Goal: Task Accomplishment & Management: Manage account settings

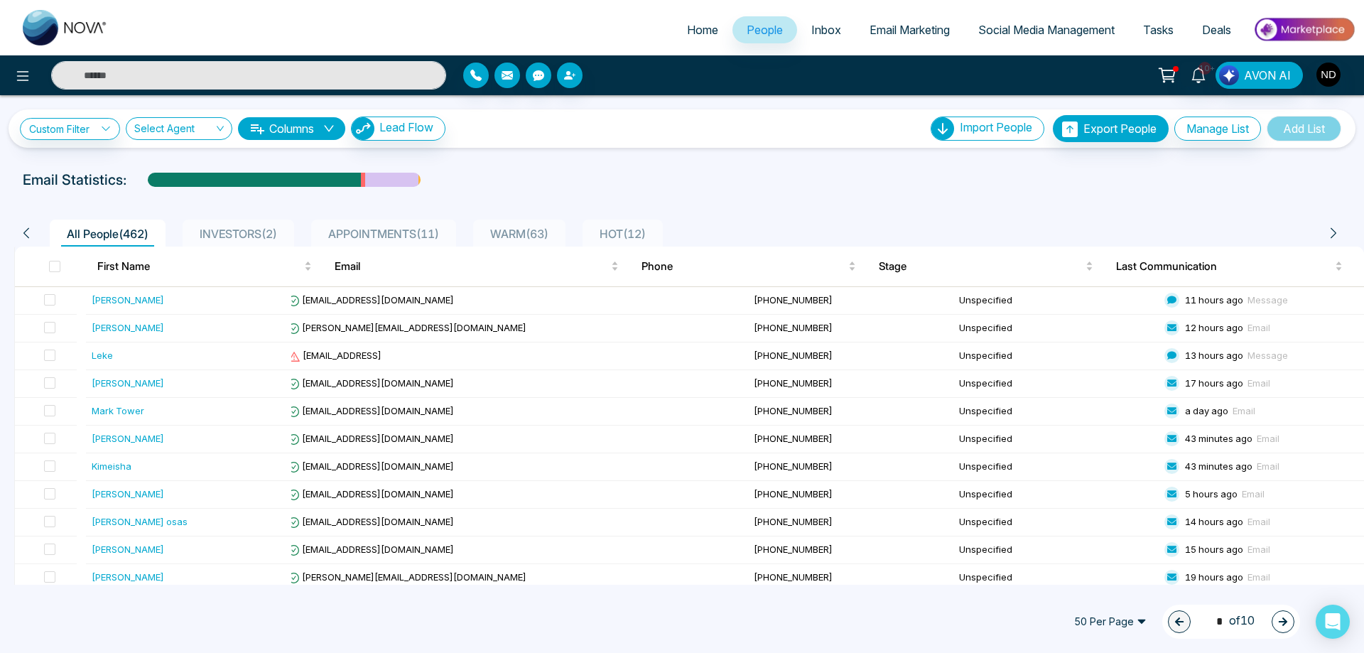
click at [570, 172] on div "Email Statistics:" at bounding box center [682, 179] width 1318 height 21
click at [120, 349] on div "Leke" at bounding box center [189, 355] width 194 height 14
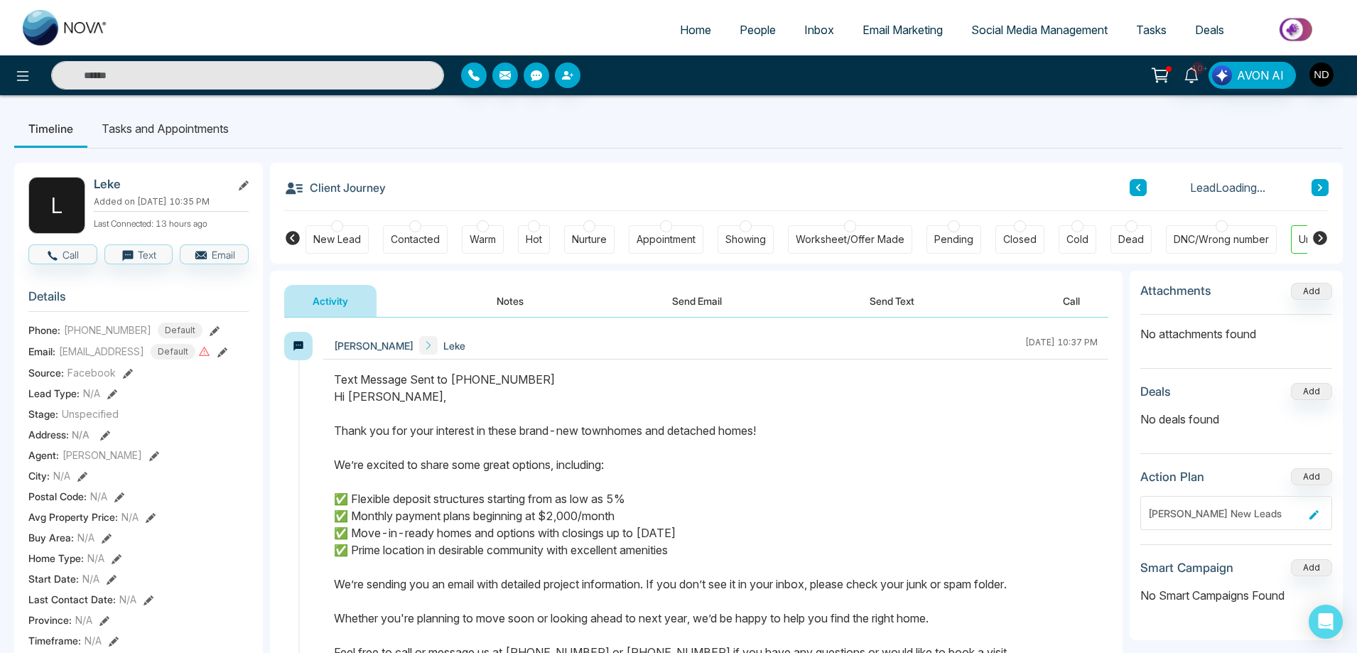
click at [227, 357] on icon at bounding box center [222, 352] width 10 height 10
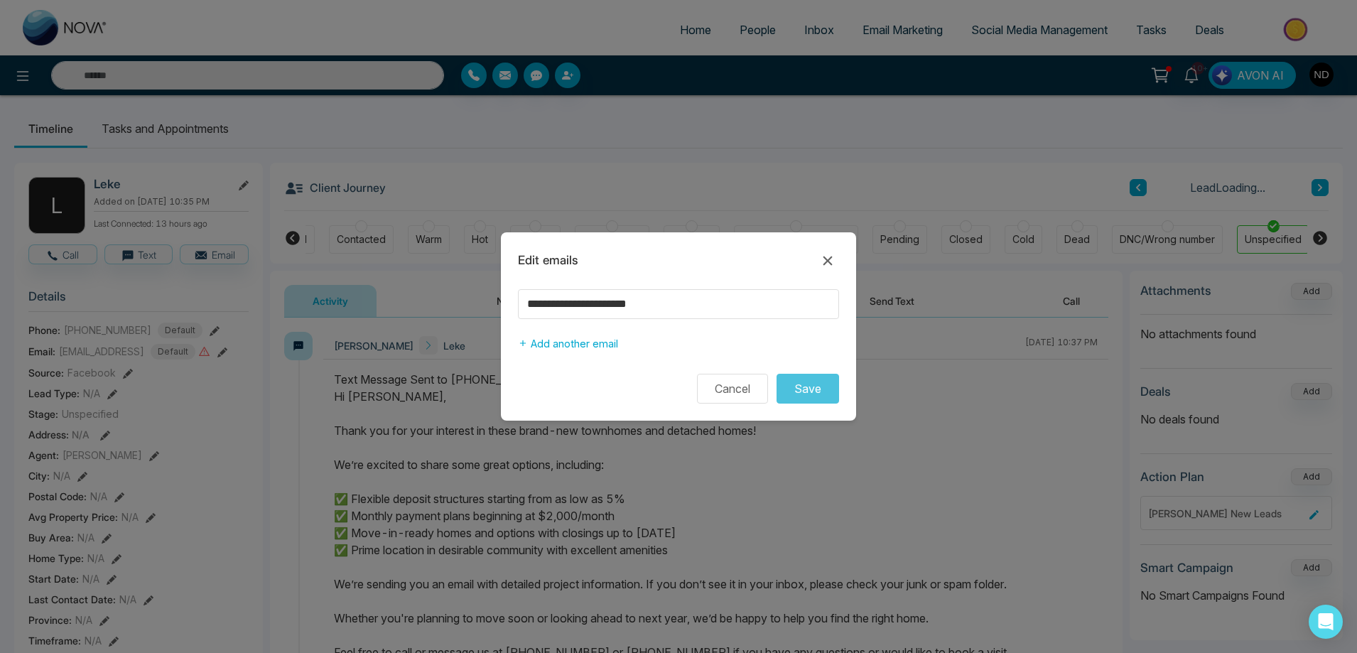
scroll to position [0, 55]
click at [707, 305] on input "**********" at bounding box center [678, 304] width 321 height 30
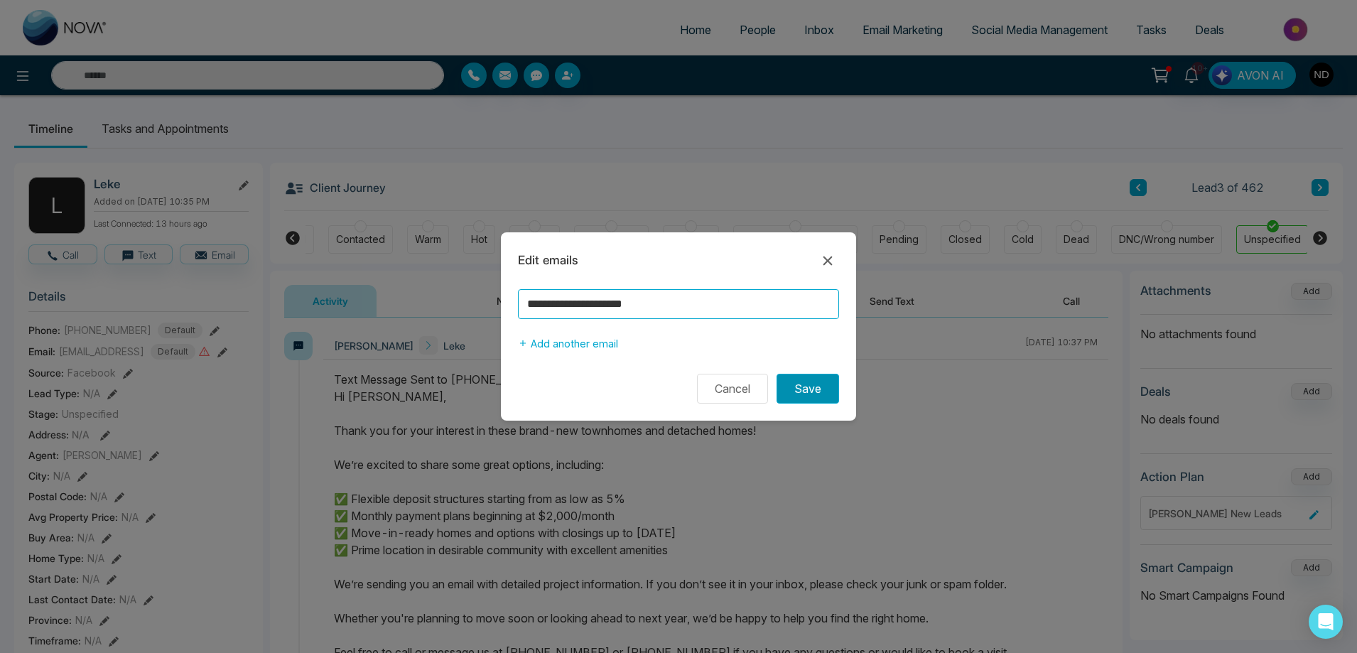
type input "**********"
click at [803, 391] on button "Save" at bounding box center [807, 389] width 63 height 30
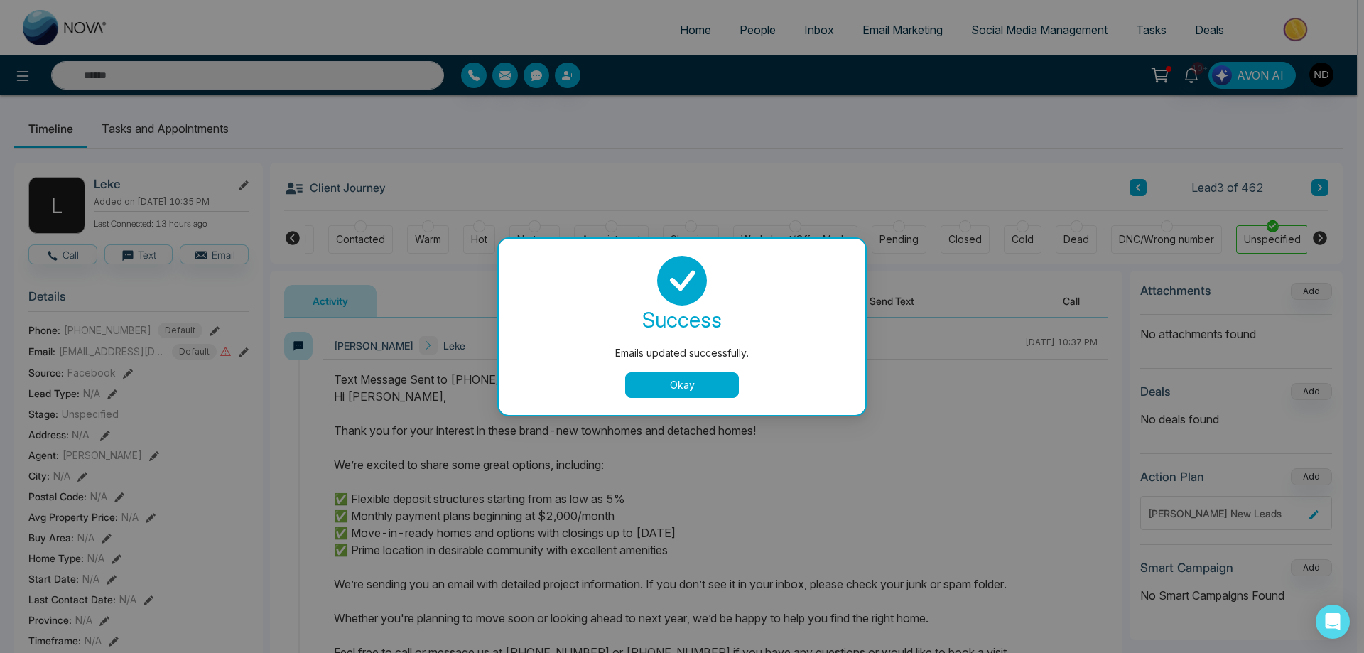
click at [699, 386] on button "Okay" at bounding box center [682, 385] width 114 height 26
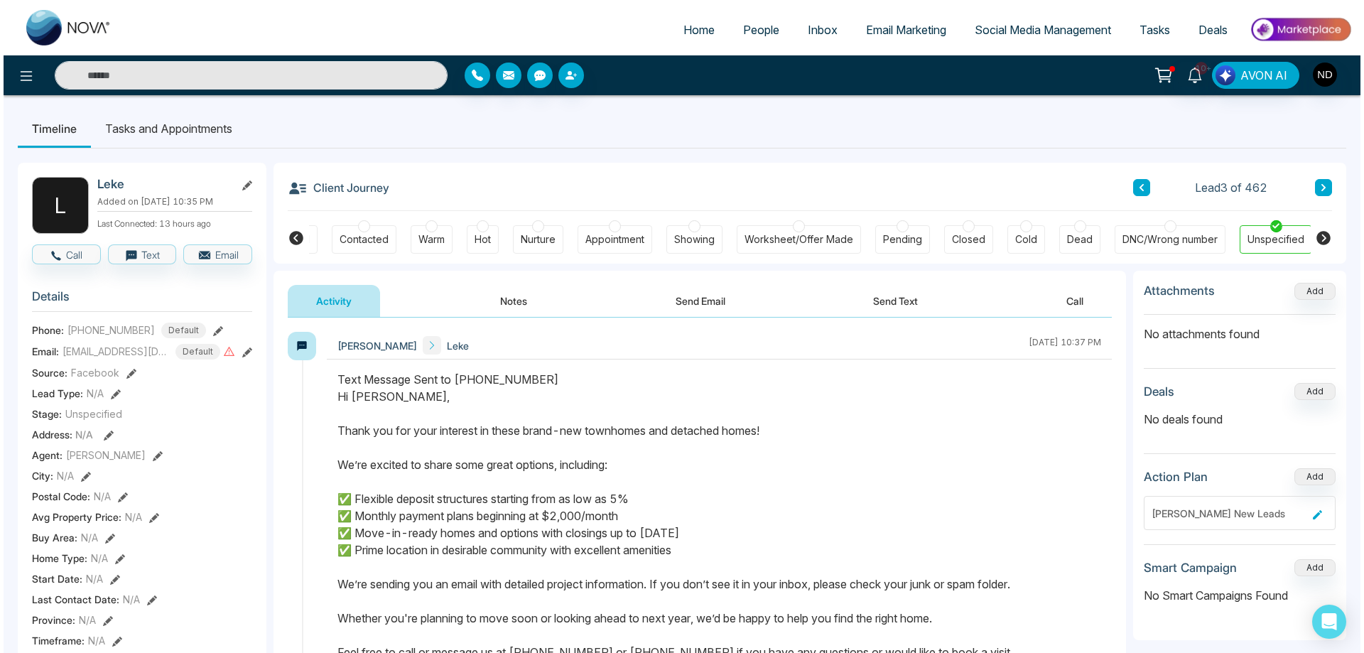
scroll to position [0, 48]
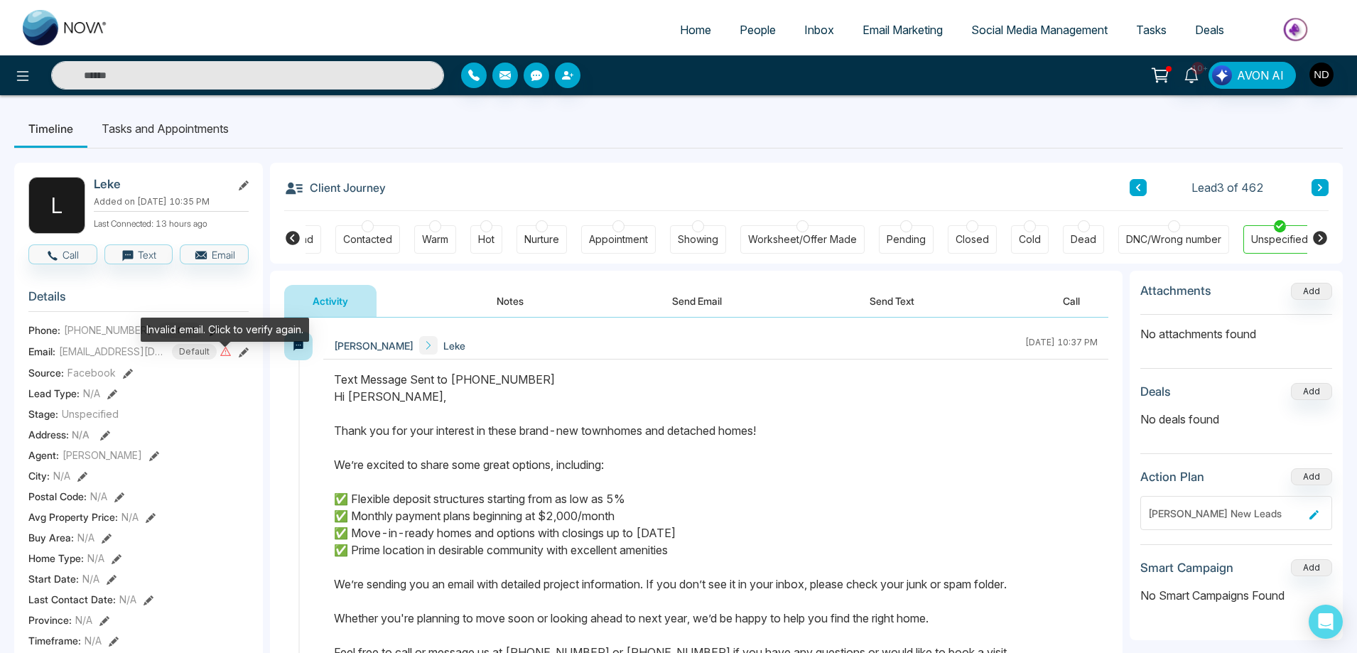
click at [223, 356] on icon at bounding box center [225, 351] width 11 height 9
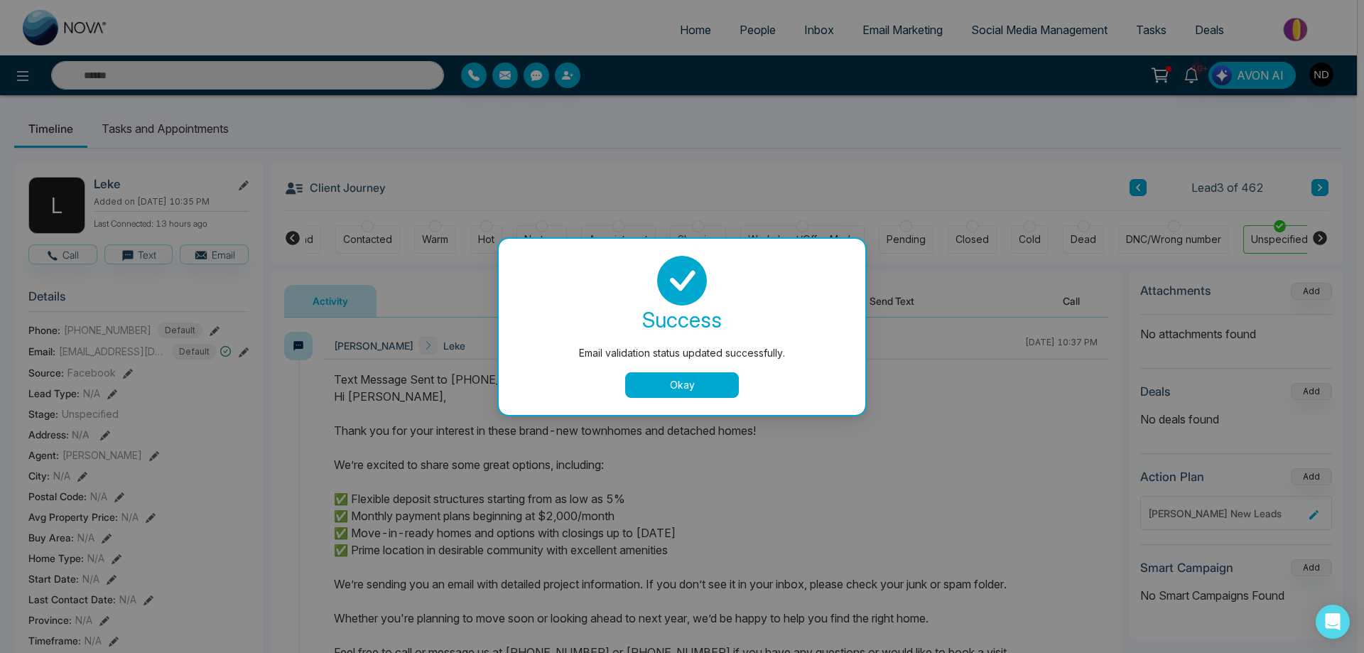
click at [693, 388] on button "Okay" at bounding box center [682, 385] width 114 height 26
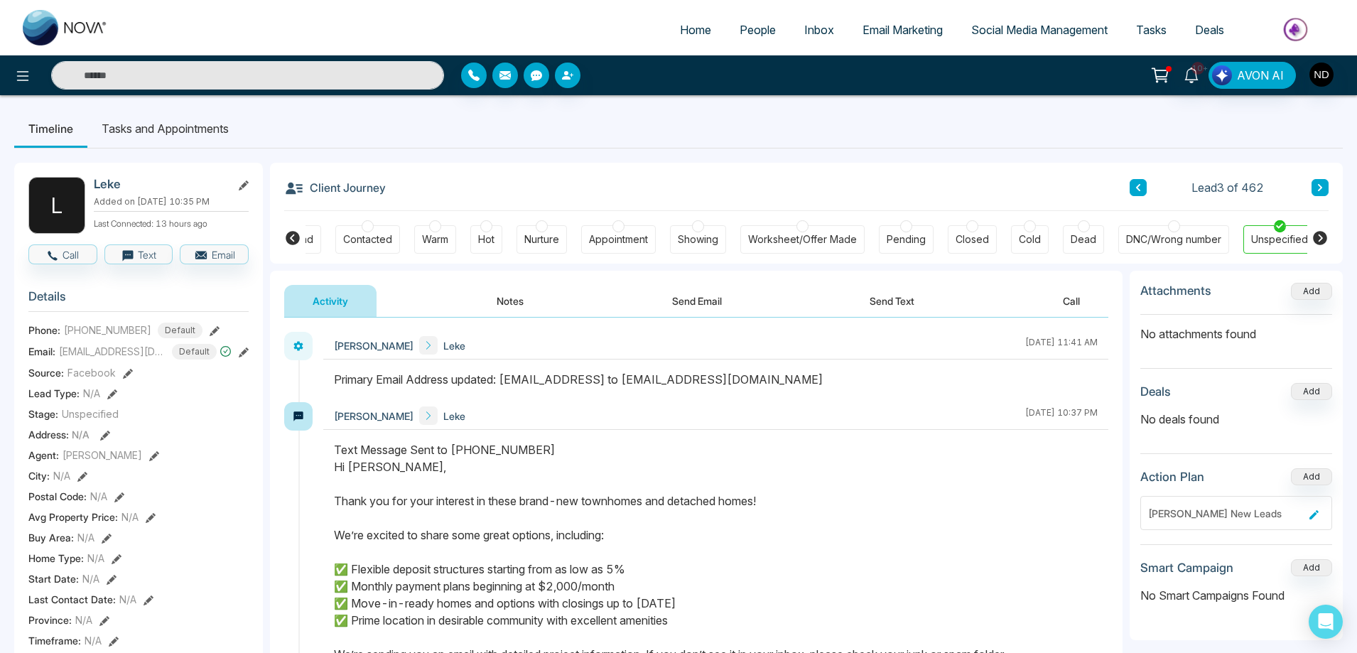
click at [747, 29] on span "People" at bounding box center [757, 30] width 36 height 14
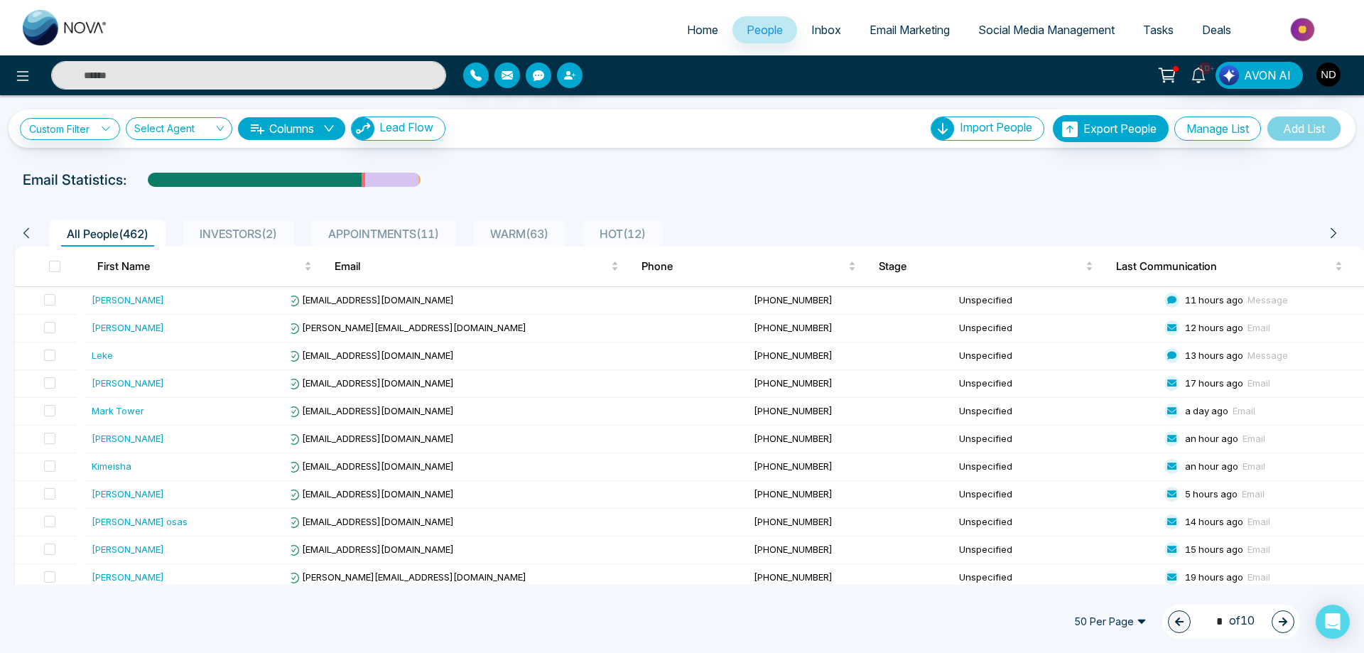
click at [266, 77] on input "text" at bounding box center [248, 75] width 395 height 28
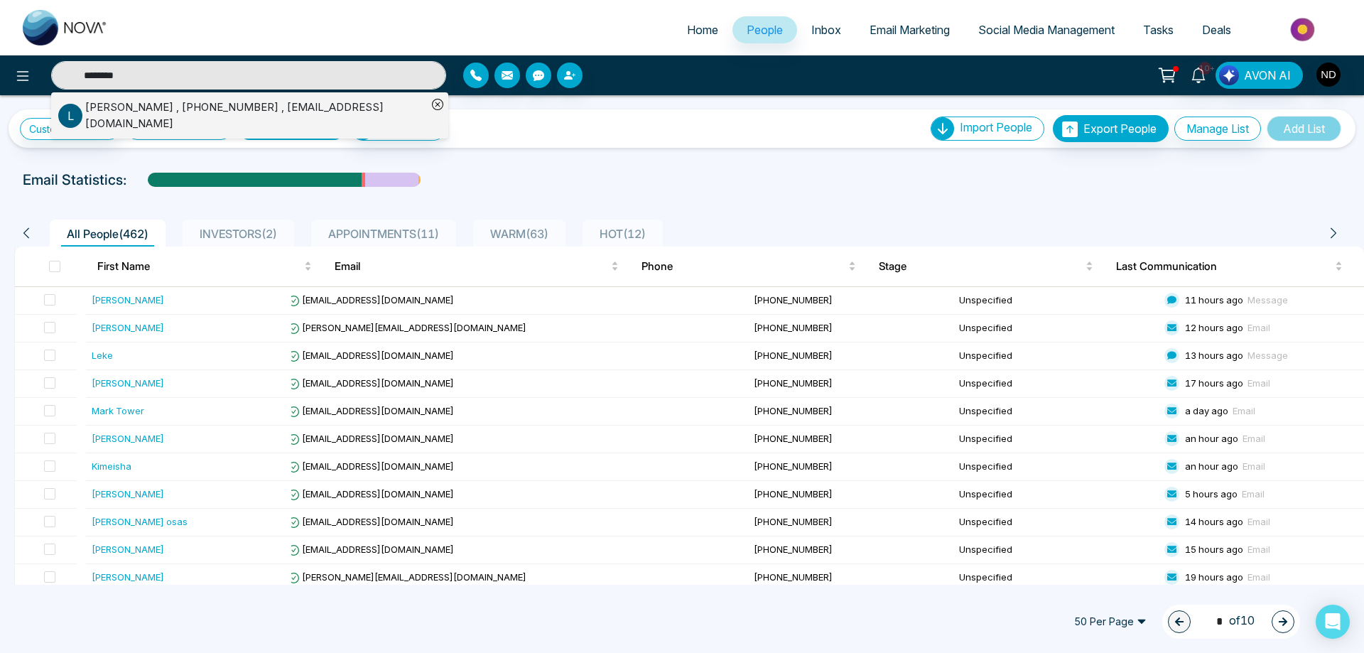
type input "********"
click at [282, 107] on div "[PERSON_NAME] , [PHONE_NUMBER] , [EMAIL_ADDRESS][DOMAIN_NAME]" at bounding box center [256, 115] width 342 height 32
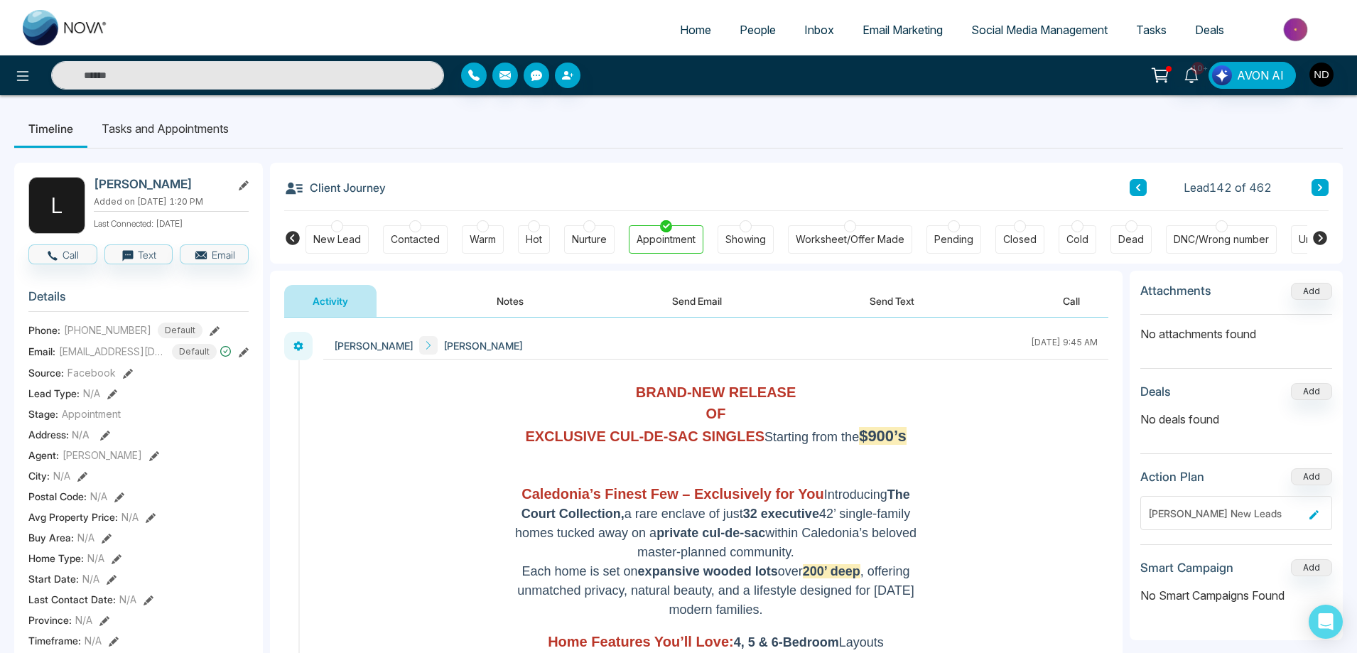
click at [691, 302] on button "Send Email" at bounding box center [697, 301] width 107 height 32
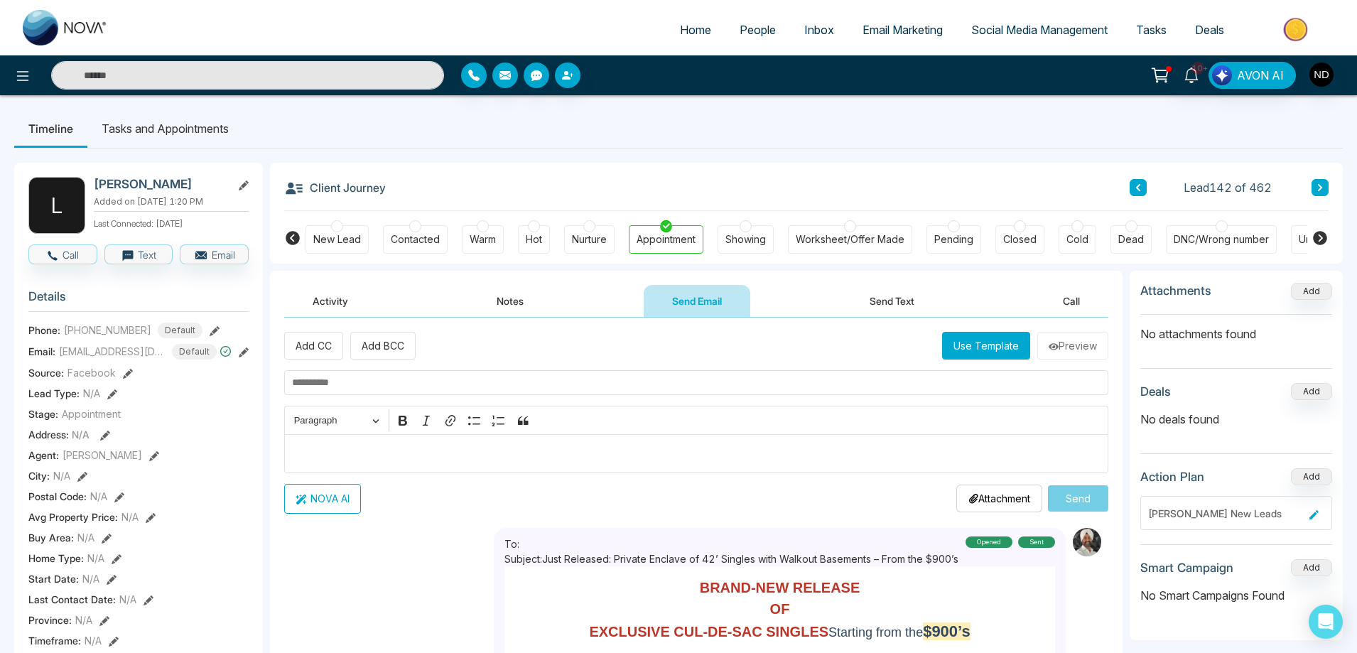
click at [895, 303] on button "Send Text" at bounding box center [892, 301] width 102 height 32
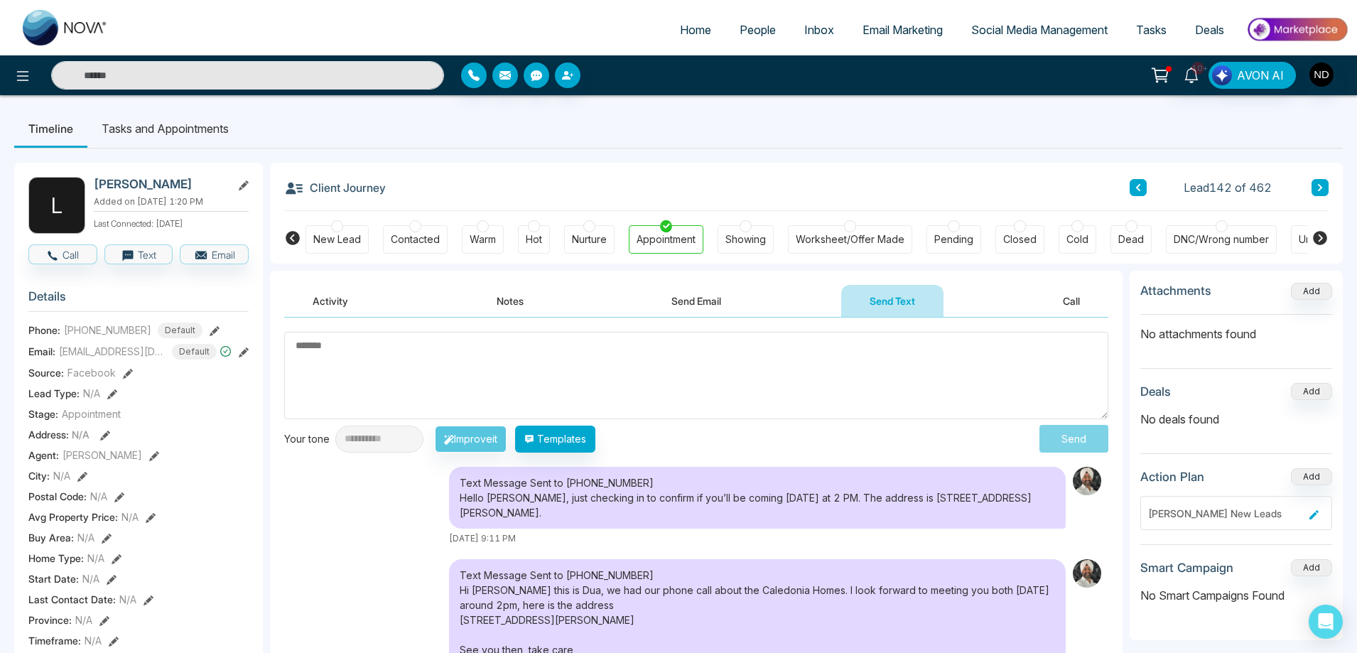
click at [1073, 302] on button "Call" at bounding box center [1071, 301] width 74 height 32
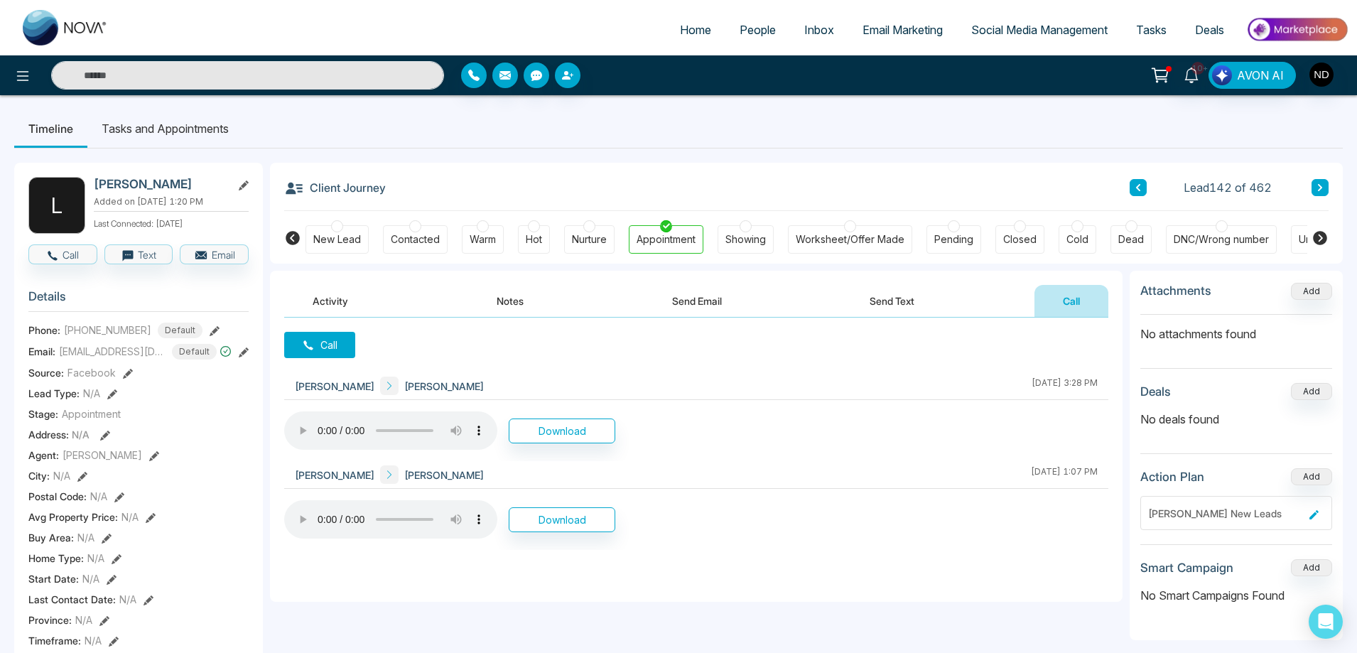
click at [323, 302] on button "Activity" at bounding box center [330, 301] width 92 height 32
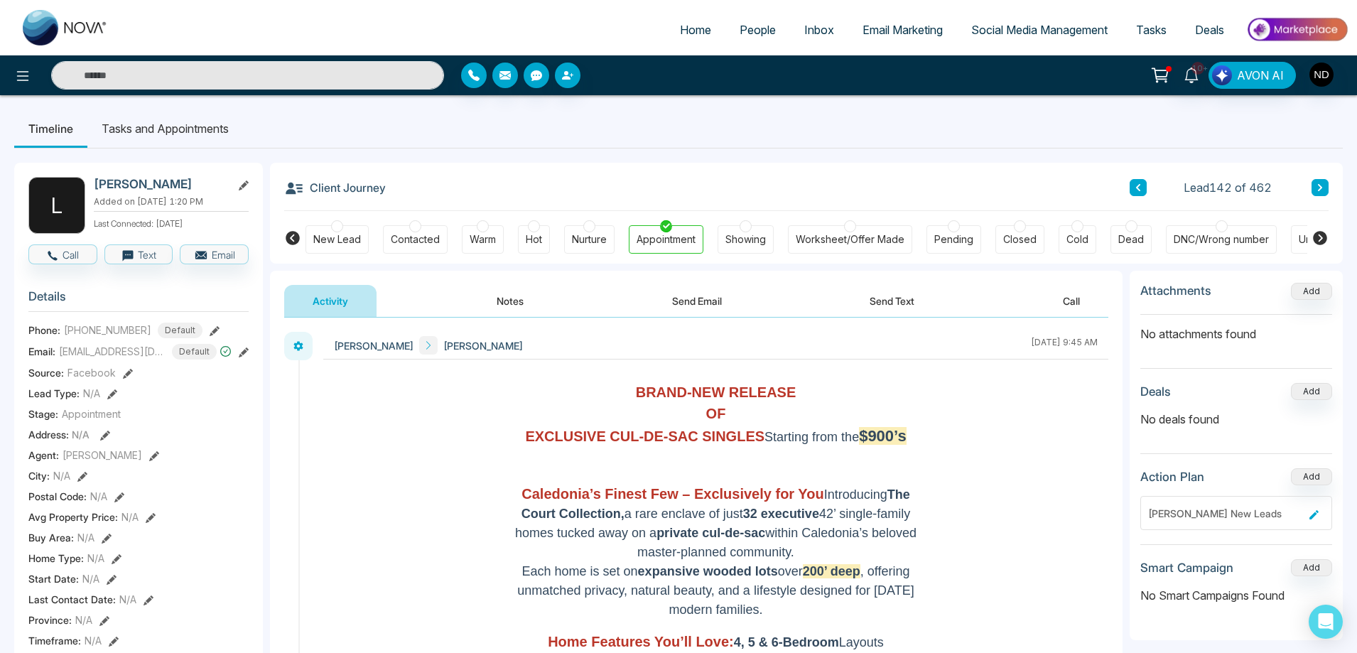
click at [512, 300] on button "Notes" at bounding box center [510, 301] width 84 height 32
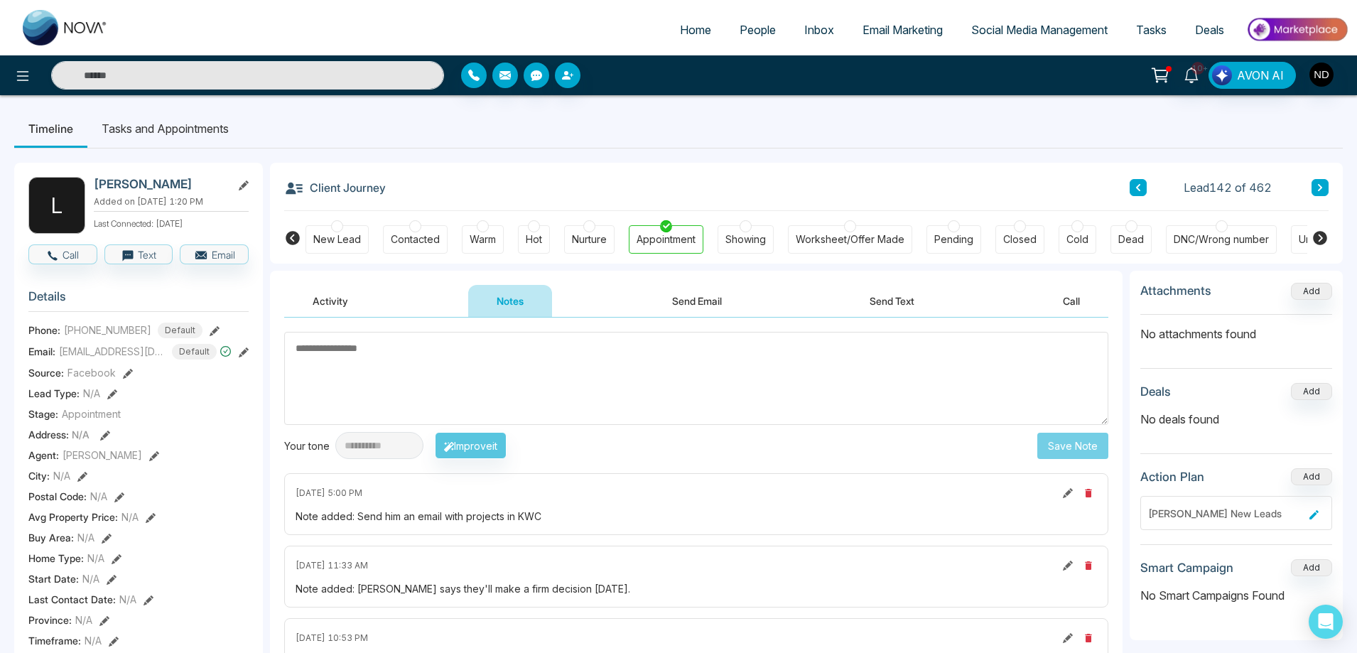
click at [580, 394] on textarea at bounding box center [696, 378] width 824 height 93
click at [623, 399] on textarea at bounding box center [696, 378] width 824 height 93
